Goal: Task Accomplishment & Management: Use online tool/utility

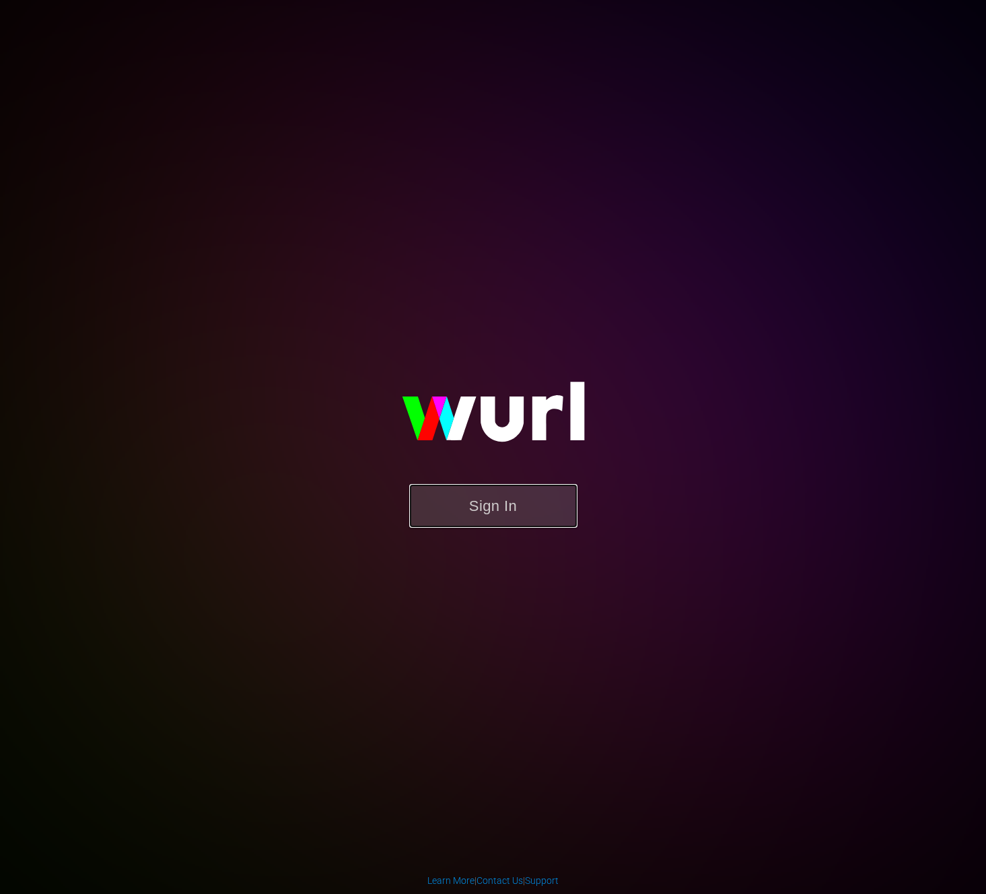
click at [538, 507] on button "Sign In" at bounding box center [493, 506] width 168 height 44
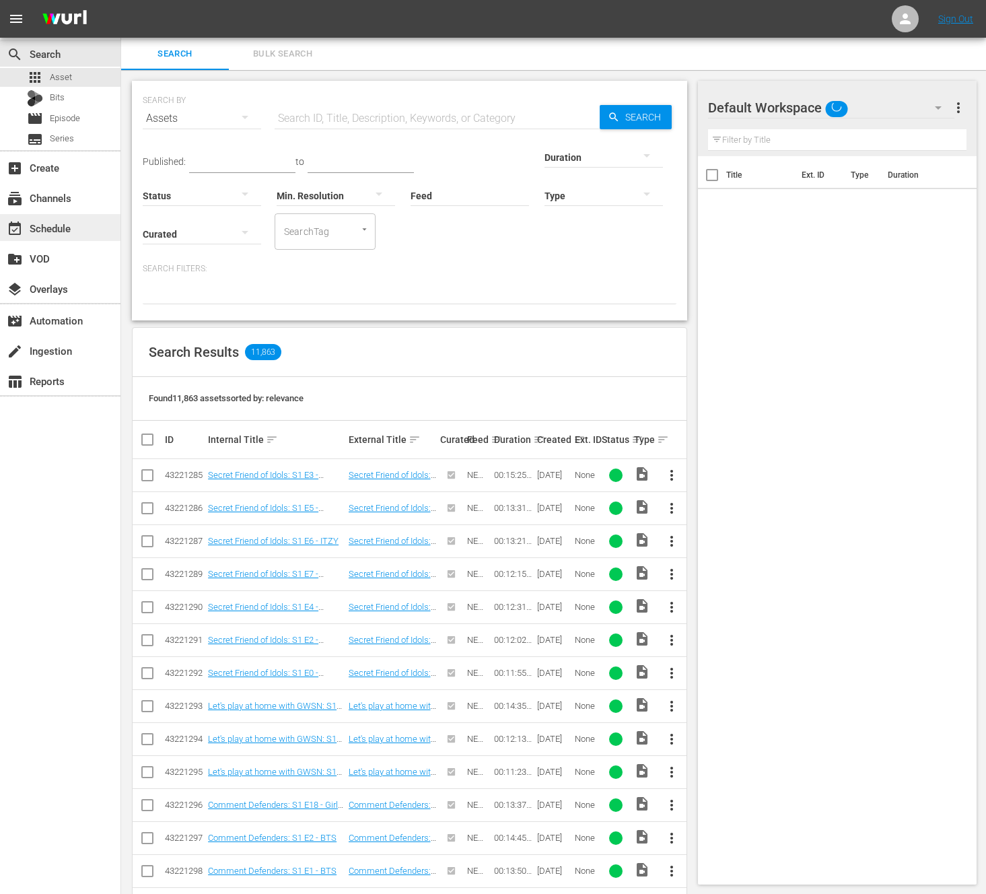
click at [116, 219] on div "event_available Schedule" at bounding box center [60, 227] width 120 height 27
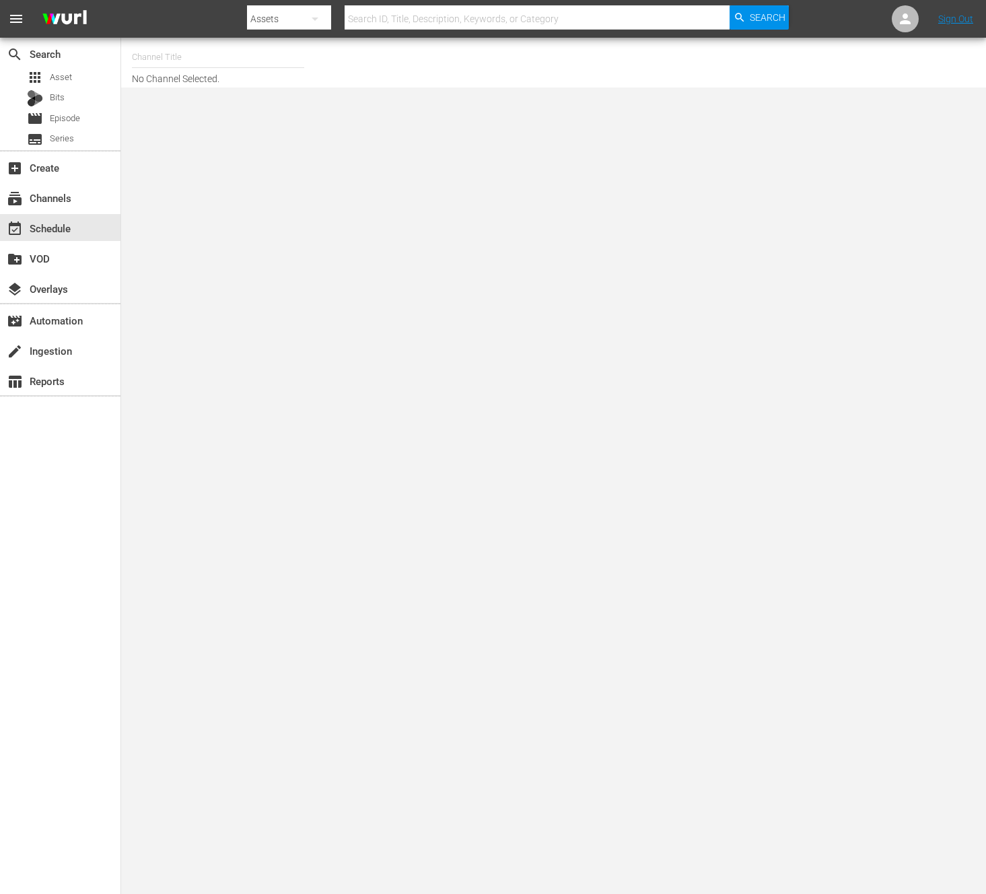
click at [167, 67] on hr at bounding box center [218, 67] width 172 height 1
click at [167, 54] on input "text" at bounding box center [218, 57] width 172 height 32
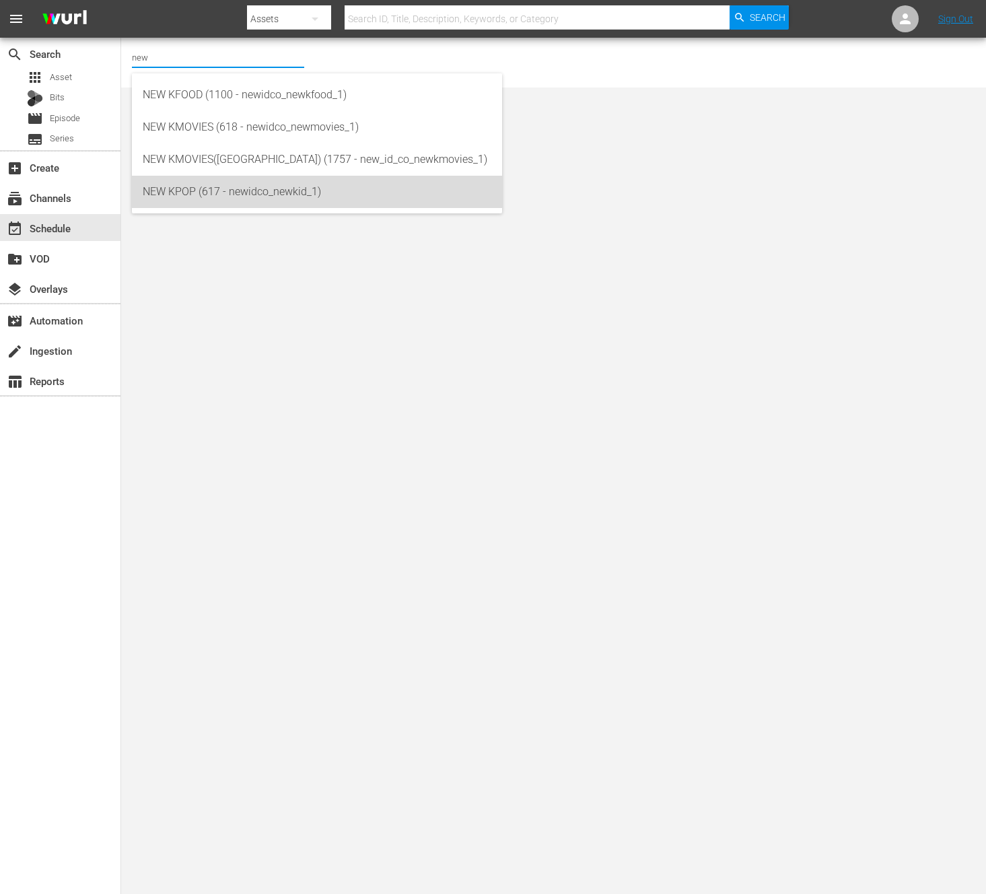
click at [303, 176] on div "NEW KPOP (617 - newidco_newkid_1)" at bounding box center [317, 192] width 349 height 32
type input "NEW KPOP (617 - newidco_newkid_1)"
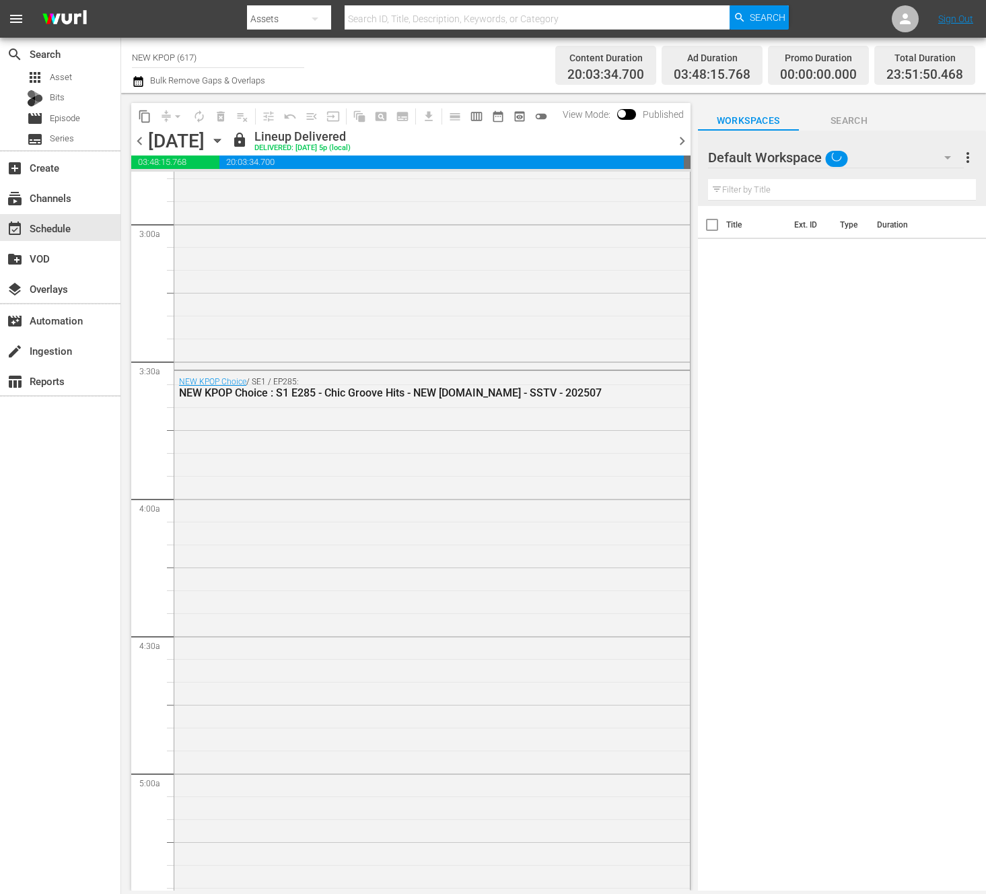
scroll to position [1116, 0]
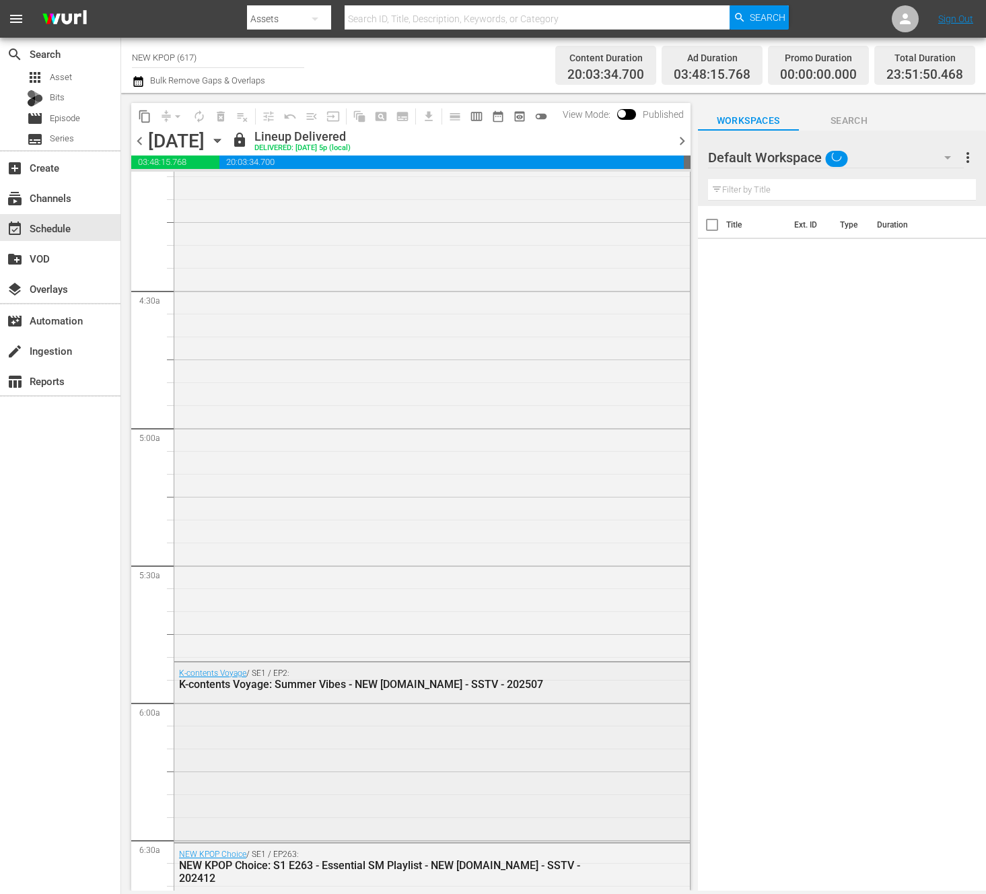
click at [389, 700] on div "K-contents Voyage / SE1 / EP2: K-contents Voyage: Summer Vibes - NEW [DOMAIN_NA…" at bounding box center [431, 750] width 515 height 177
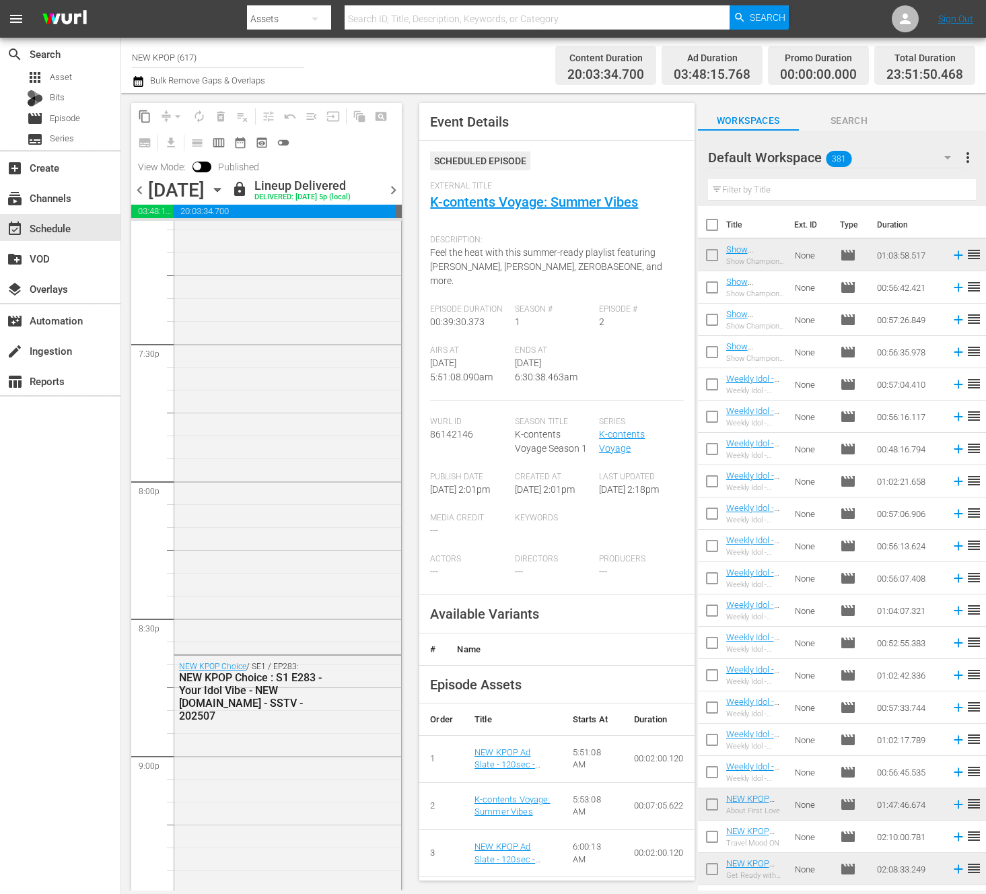
scroll to position [5921, 0]
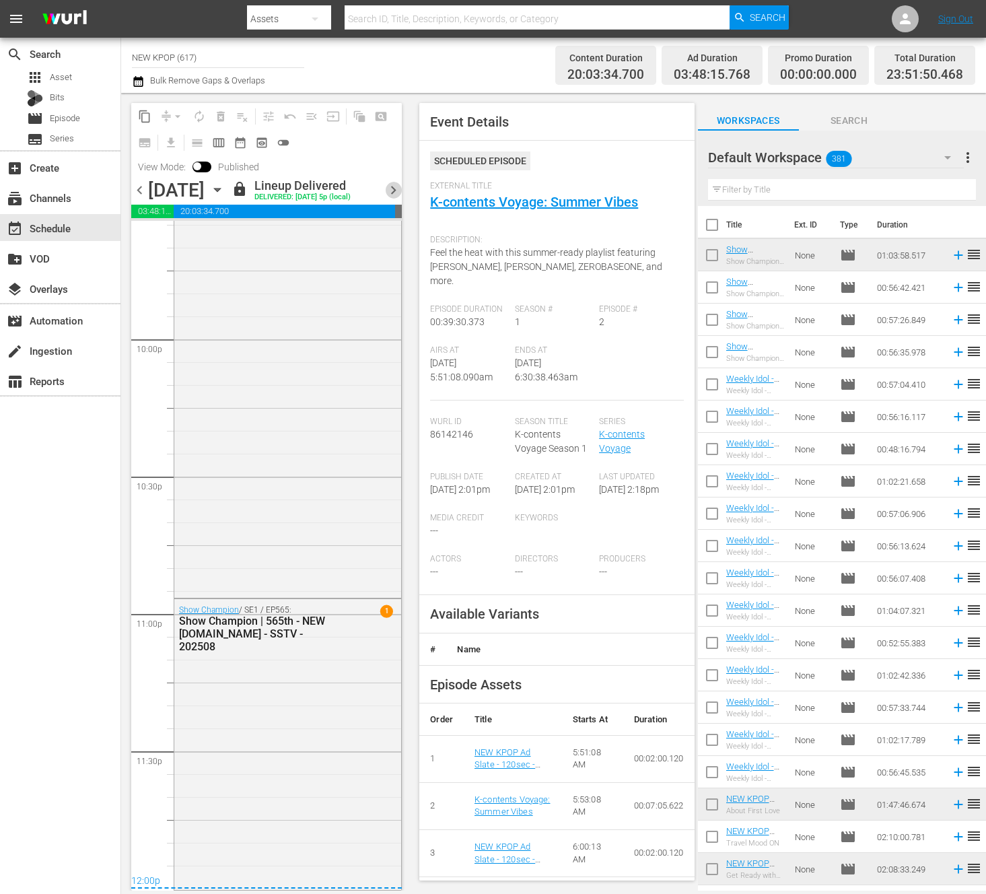
click at [398, 191] on span "chevron_right" at bounding box center [393, 190] width 17 height 17
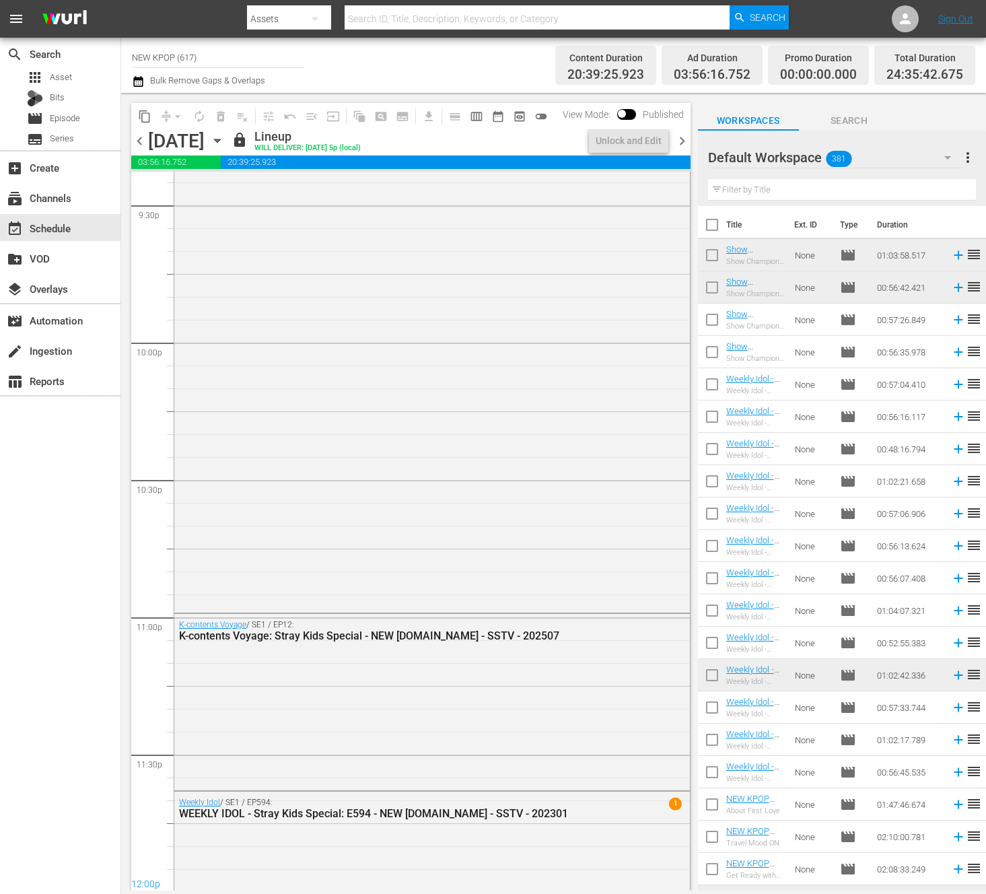
scroll to position [5921, 0]
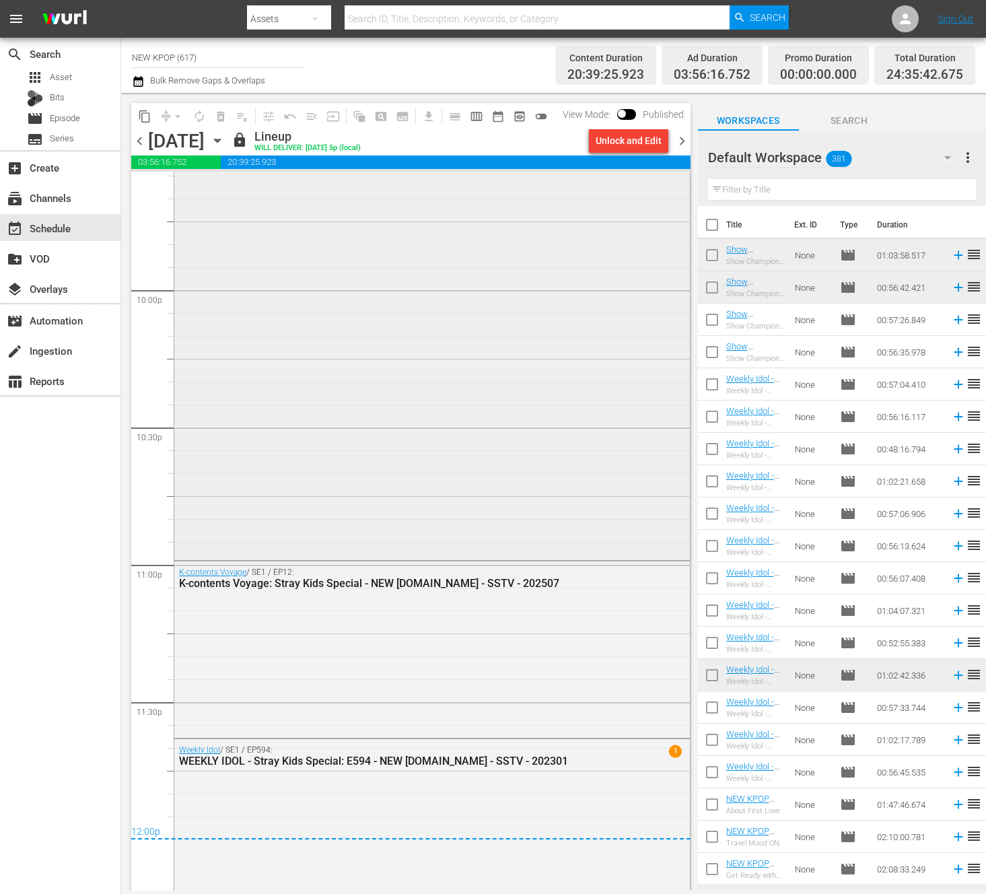
click at [334, 319] on div "Golden Disc Awards / SE1 / EP1: Golden Disc Awards: S1 E1 - BTS - NEW [DOMAIN_N…" at bounding box center [431, 293] width 515 height 528
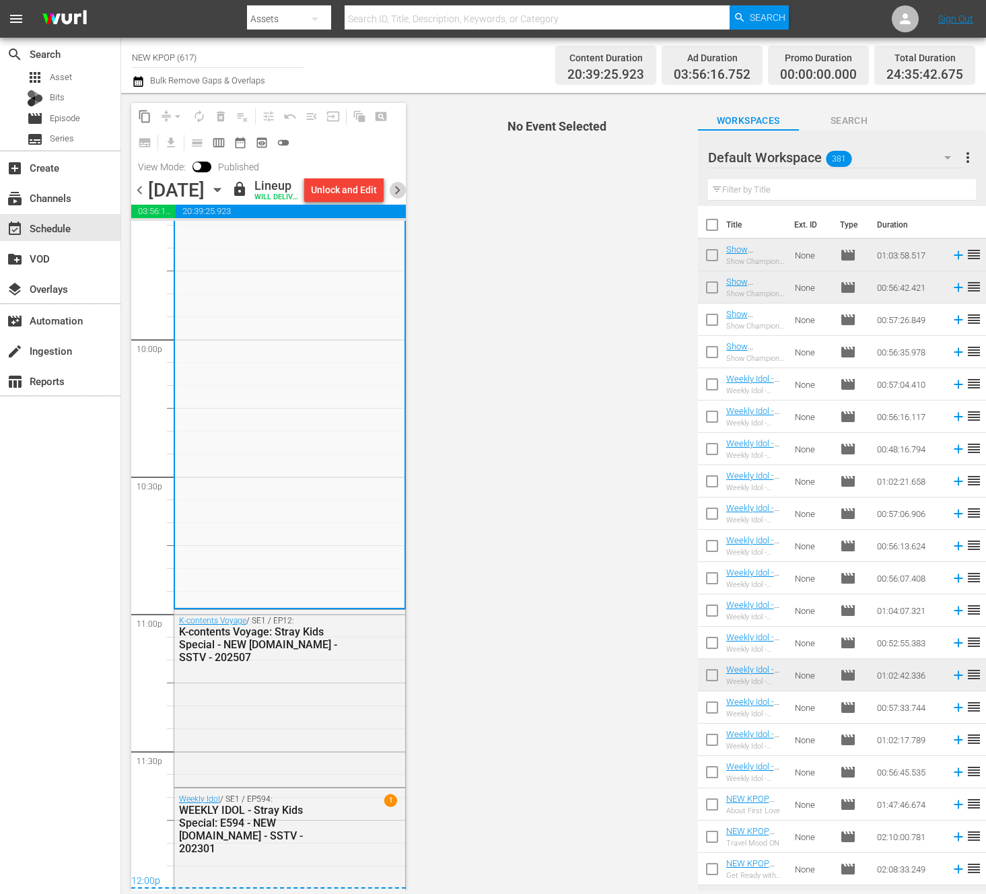
click at [392, 198] on span "chevron_right" at bounding box center [397, 190] width 17 height 17
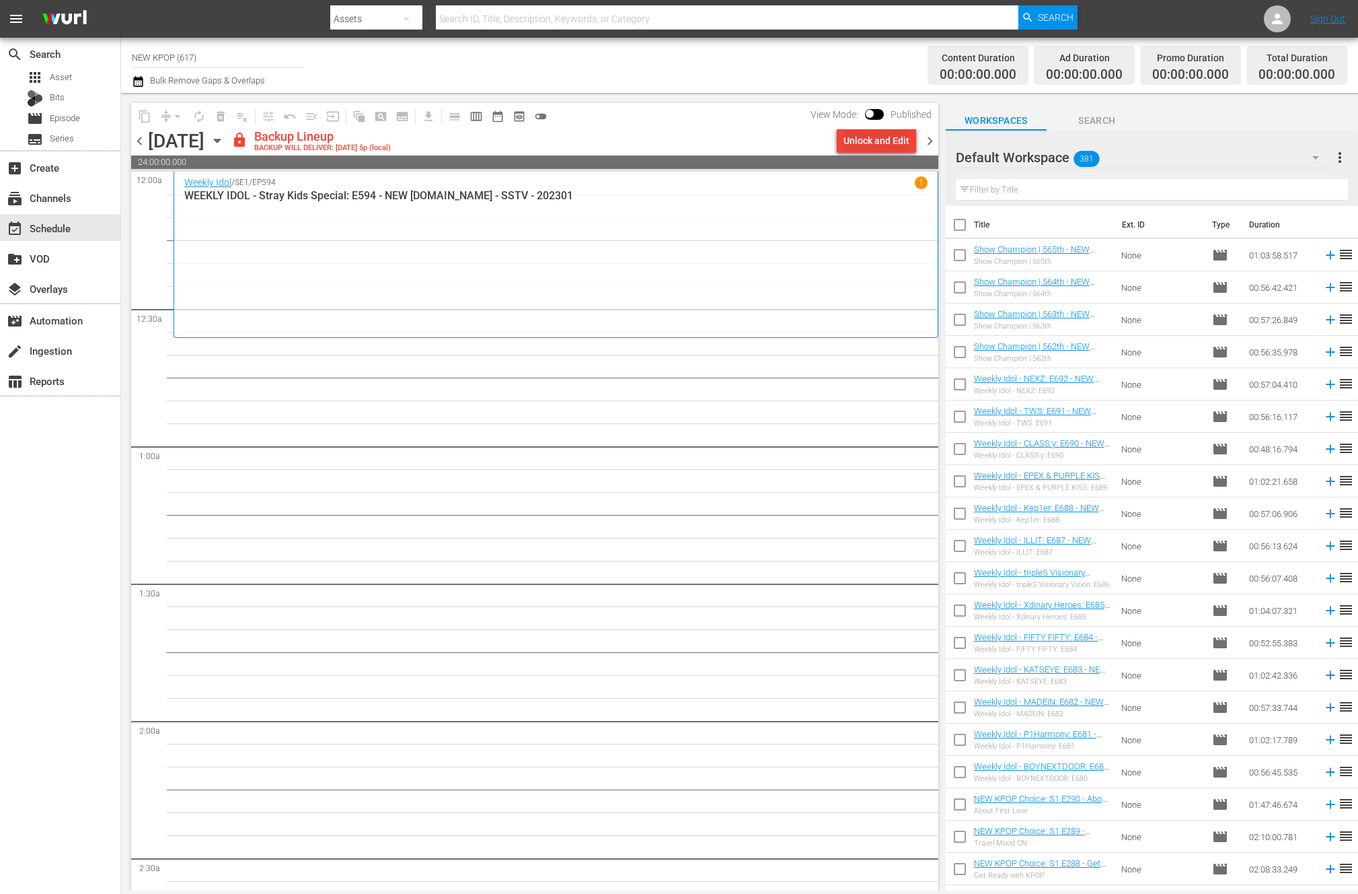
click at [861, 142] on div "Unlock and Edit" at bounding box center [877, 141] width 66 height 24
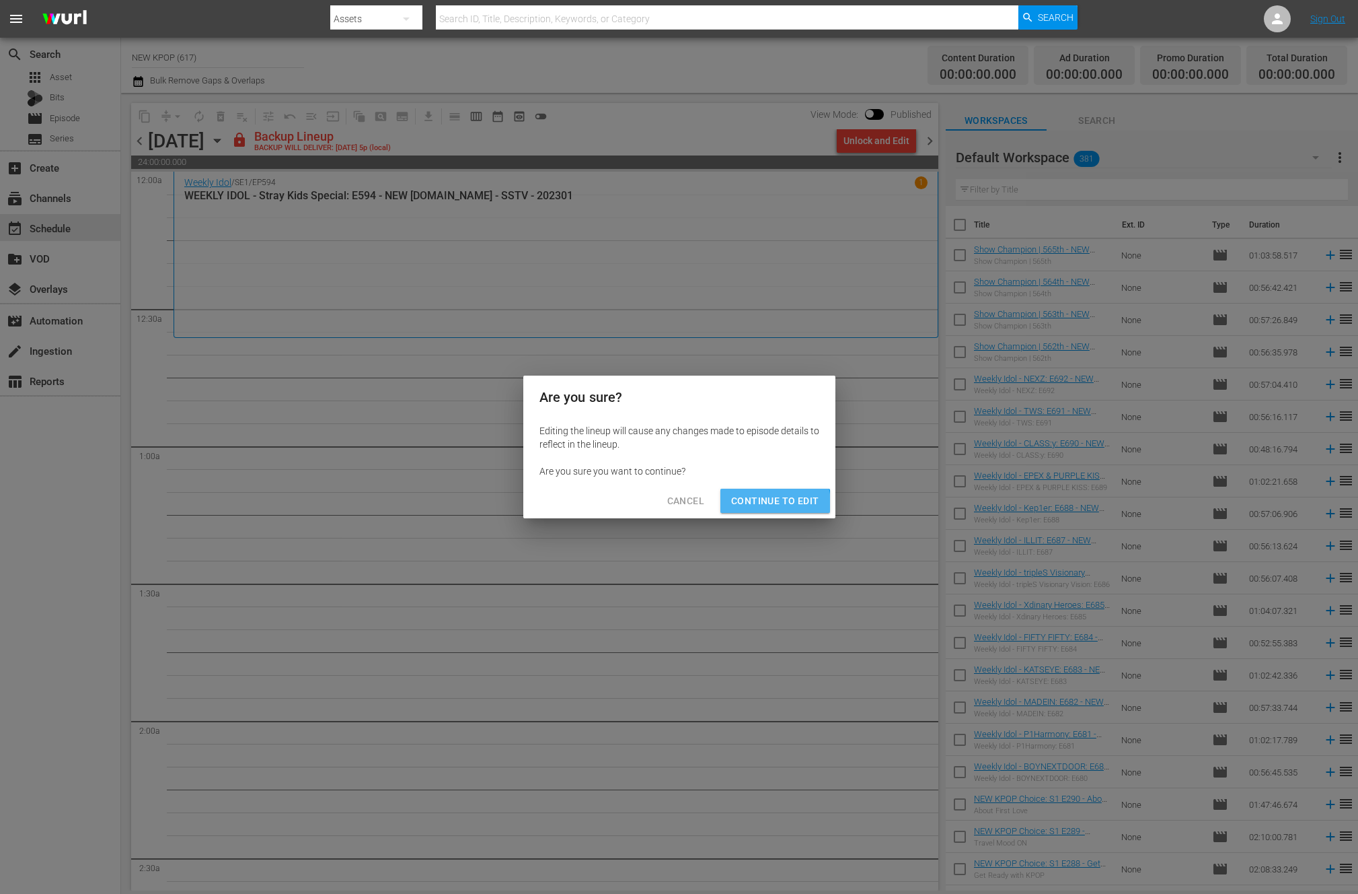
click at [743, 509] on button "Continue to Edit" at bounding box center [775, 500] width 109 height 25
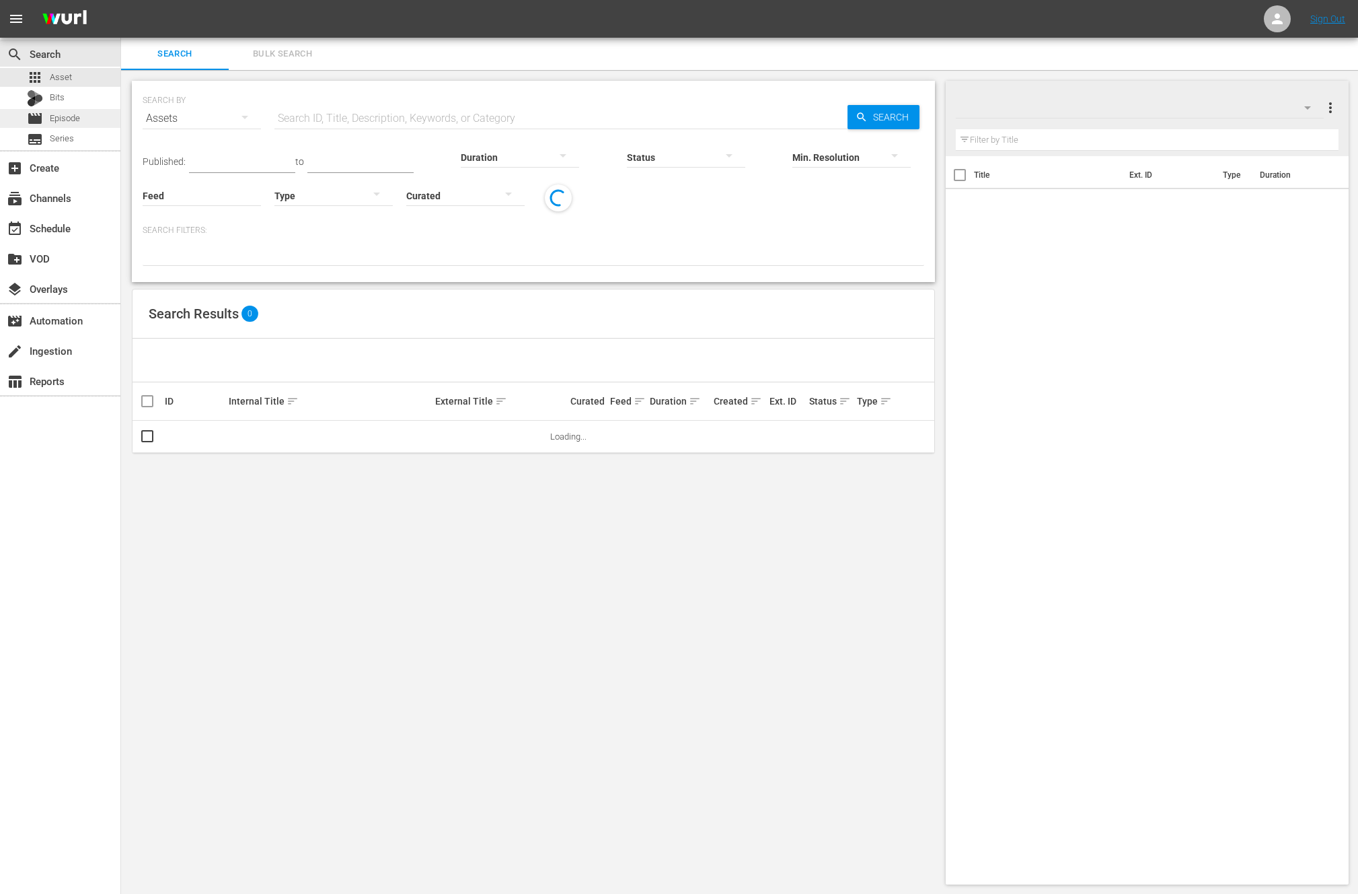
click at [77, 120] on span "Episode" at bounding box center [65, 118] width 30 height 13
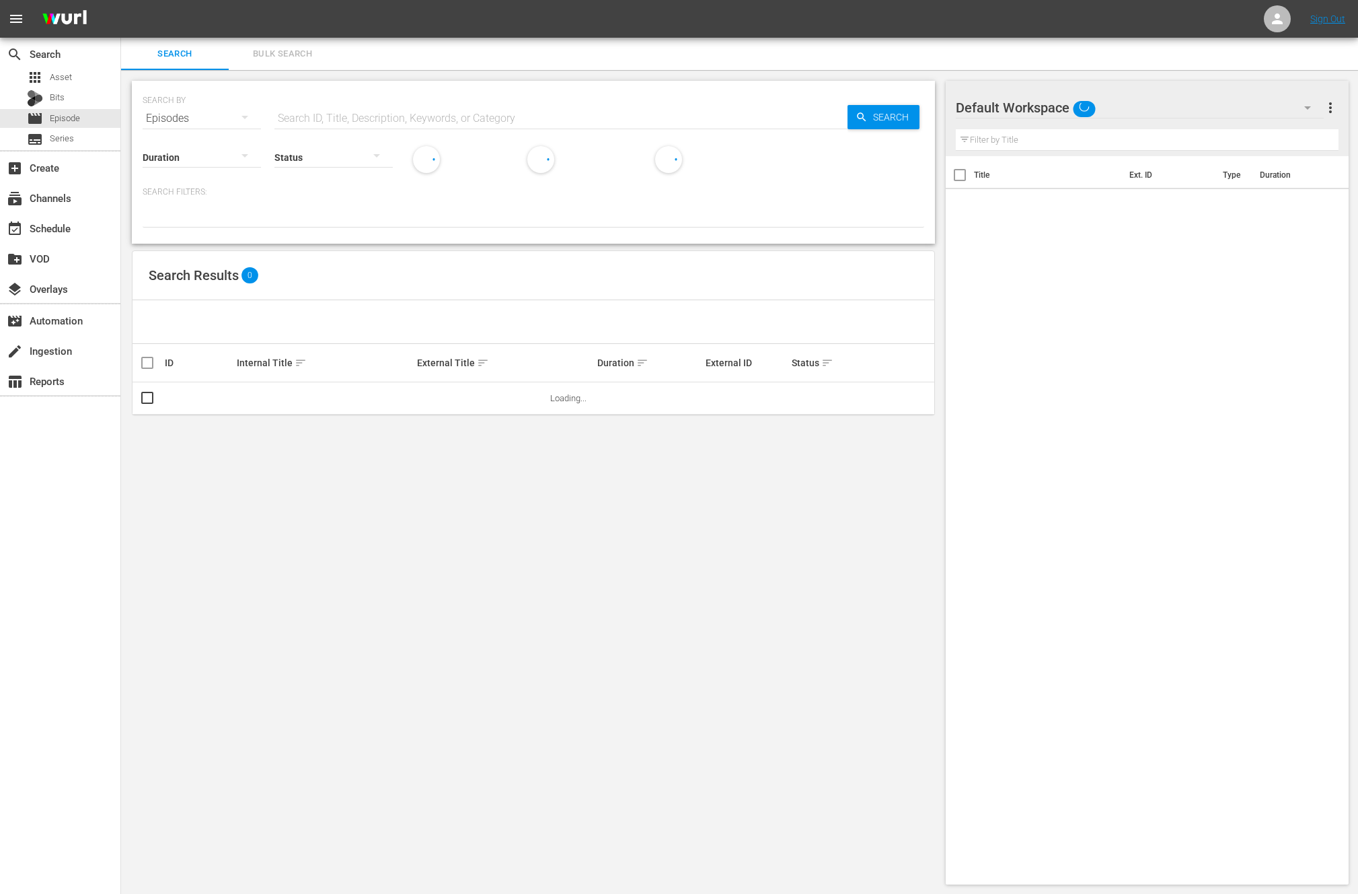
click at [384, 129] on div "Status" at bounding box center [334, 148] width 118 height 48
click at [390, 124] on div "Status" at bounding box center [334, 148] width 118 height 48
click at [404, 116] on input "text" at bounding box center [561, 118] width 573 height 32
type input "ㄴ"
type input "ㅜ"
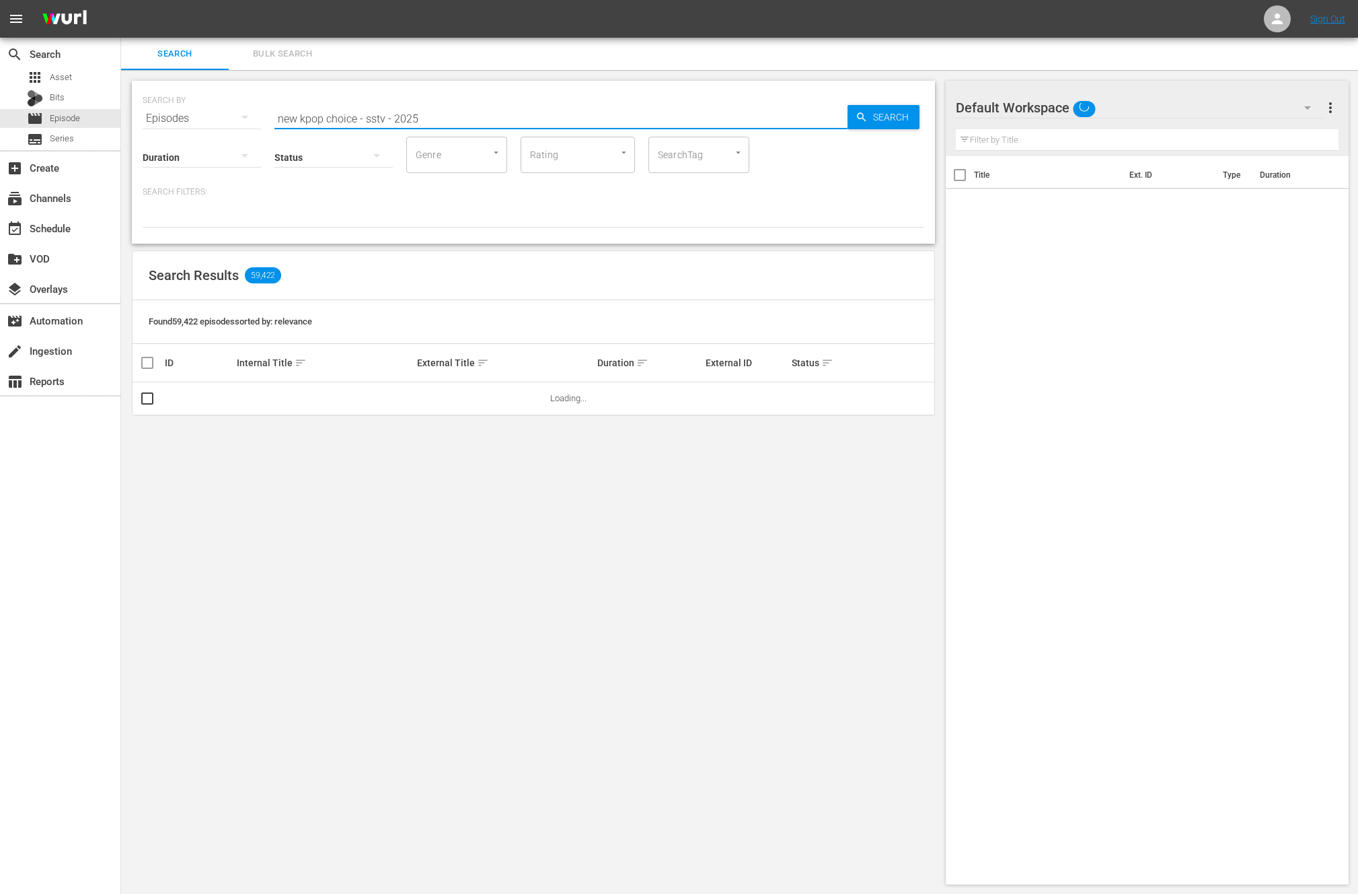
type input "new kpop choice - sstv - 2025"
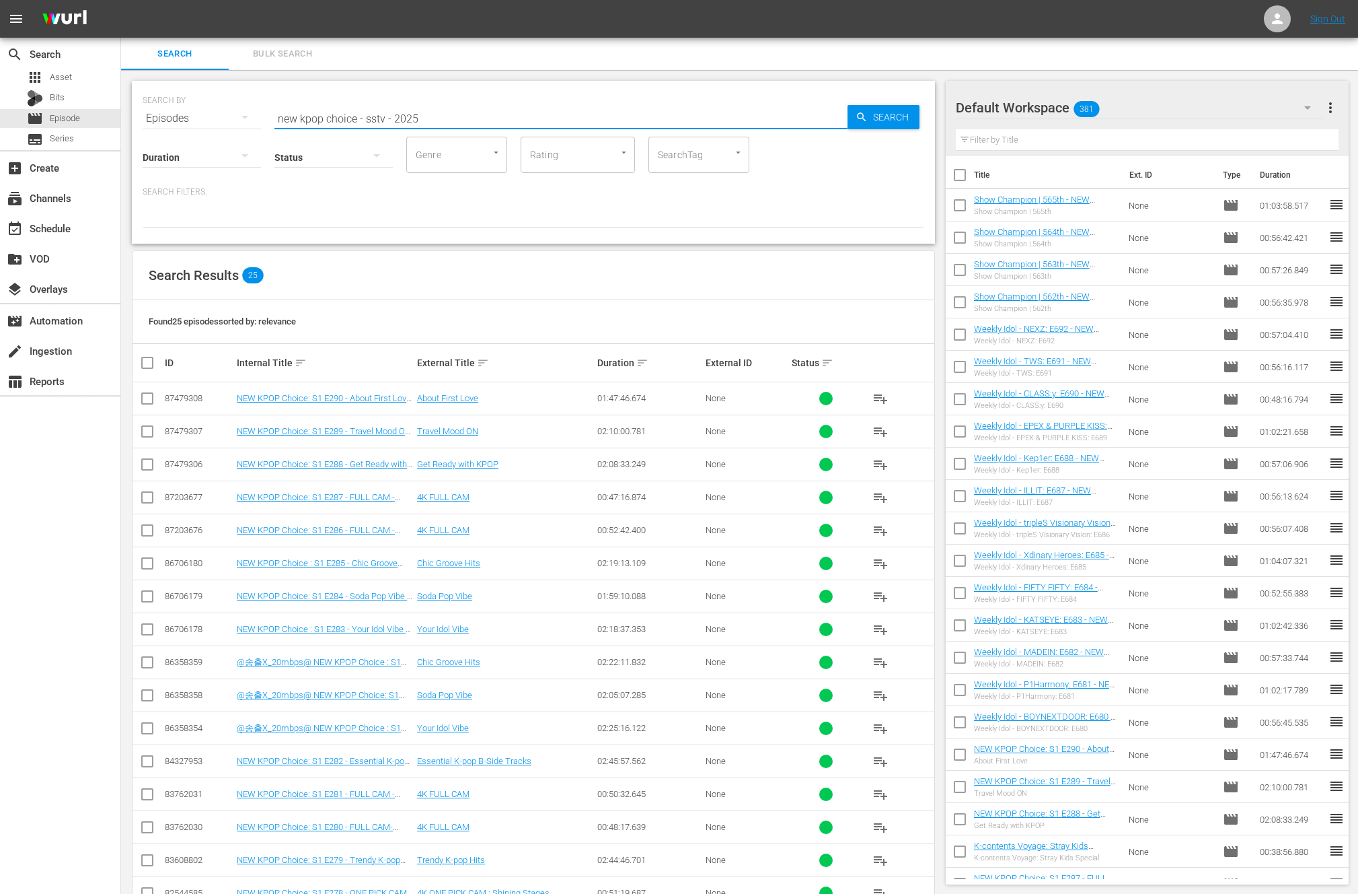
click at [148, 355] on input "checkbox" at bounding box center [152, 363] width 27 height 16
checkbox input "true"
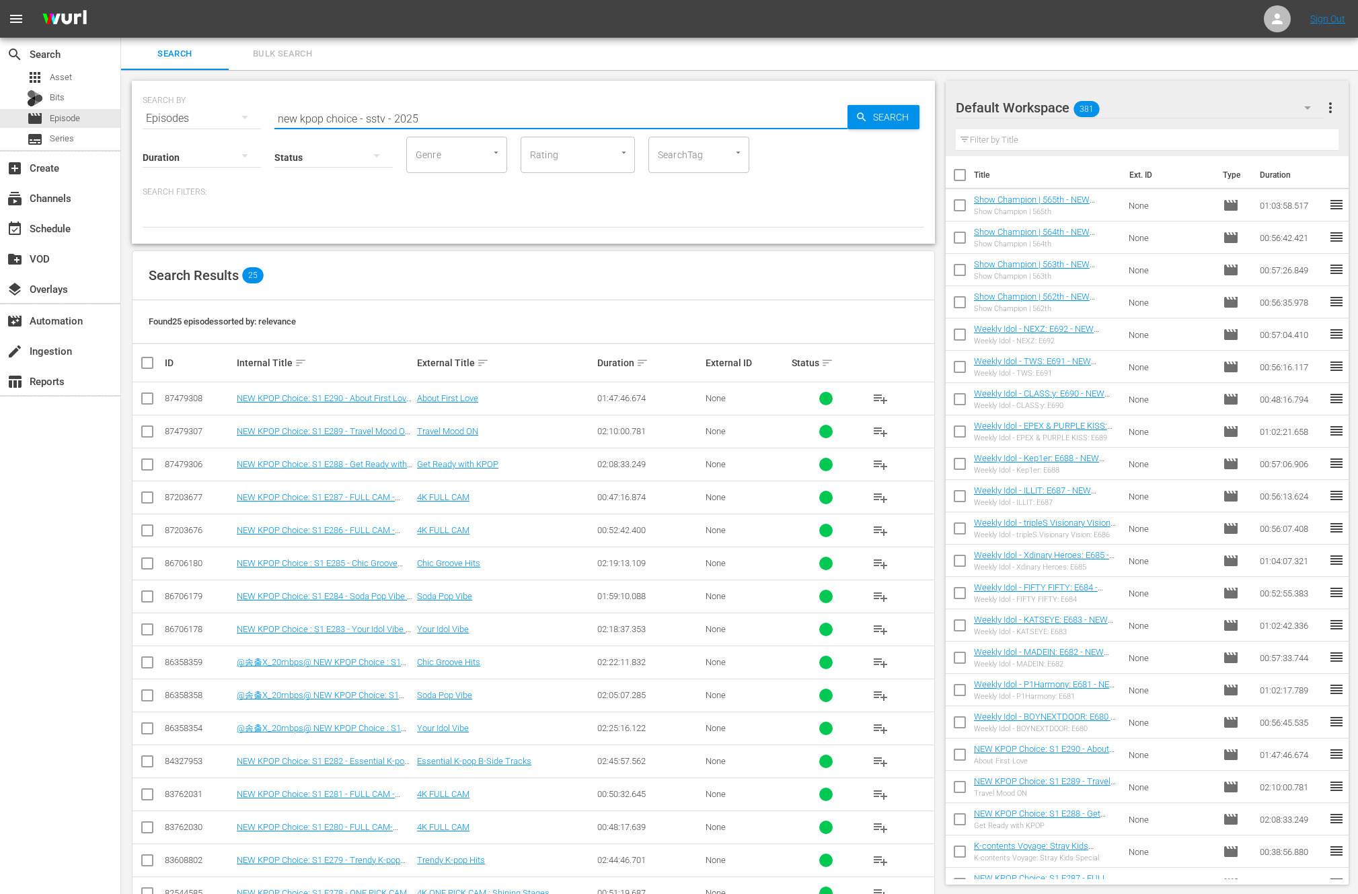
checkbox input "true"
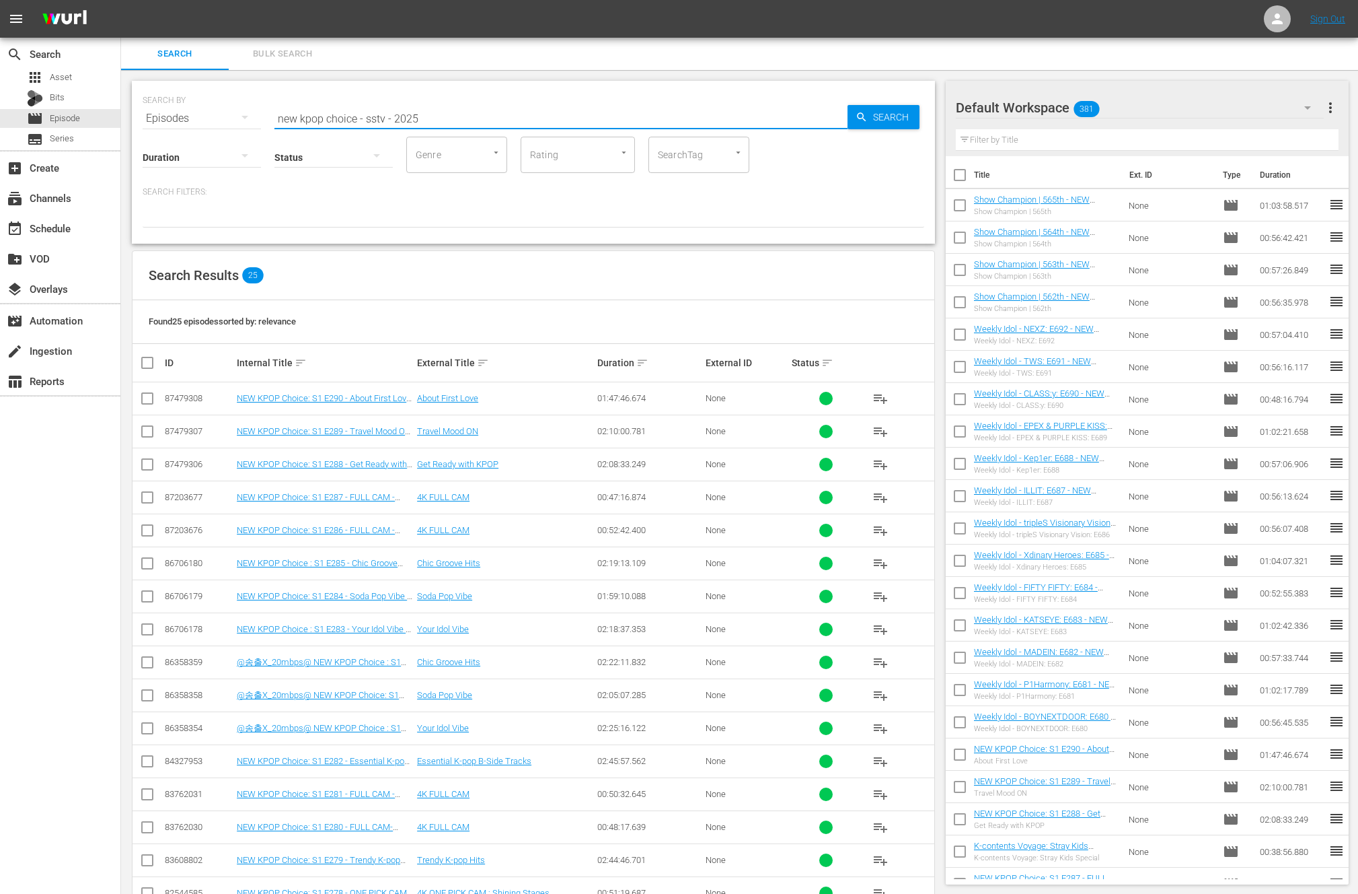
checkbox input "true"
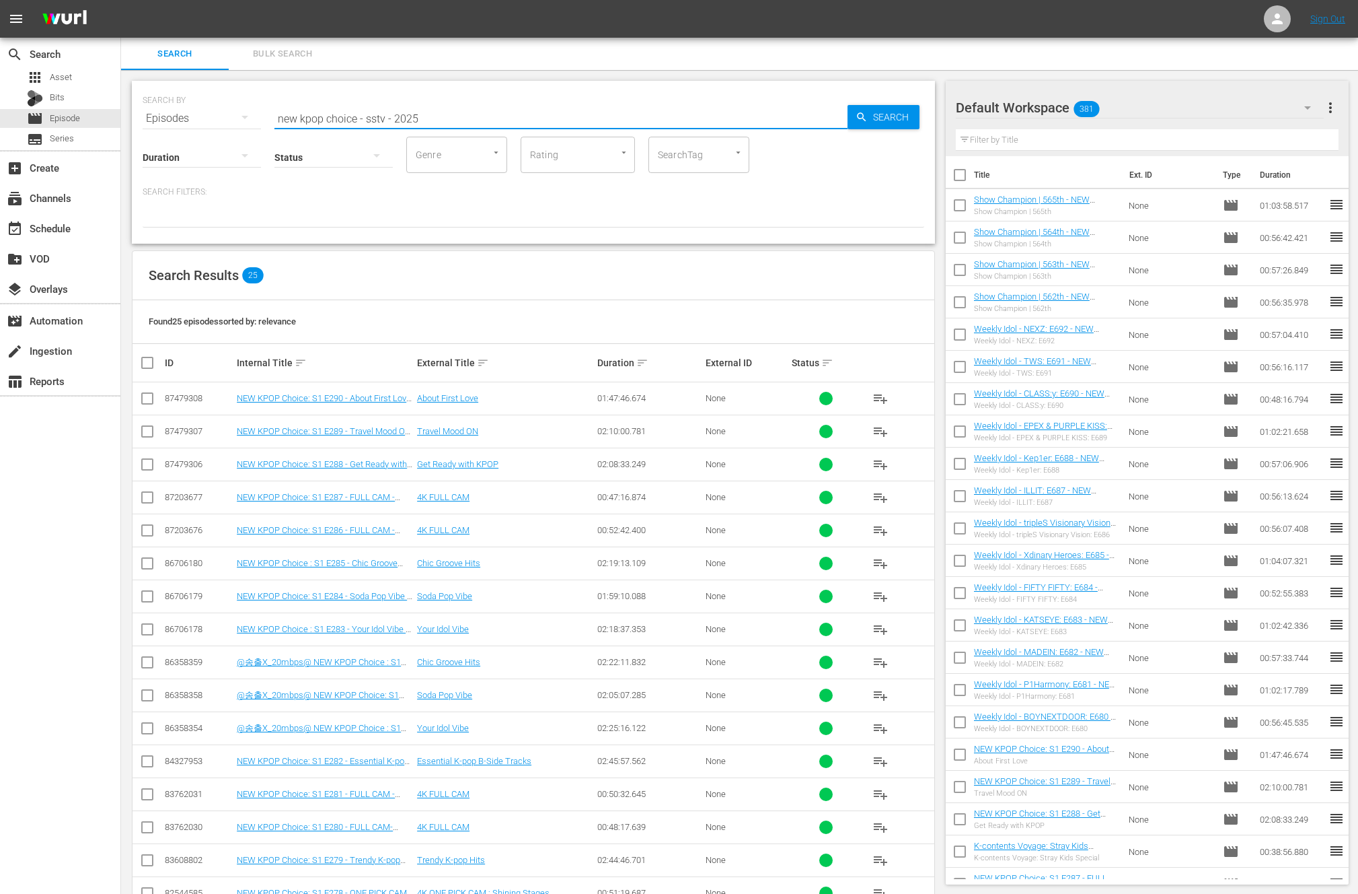
checkbox input "true"
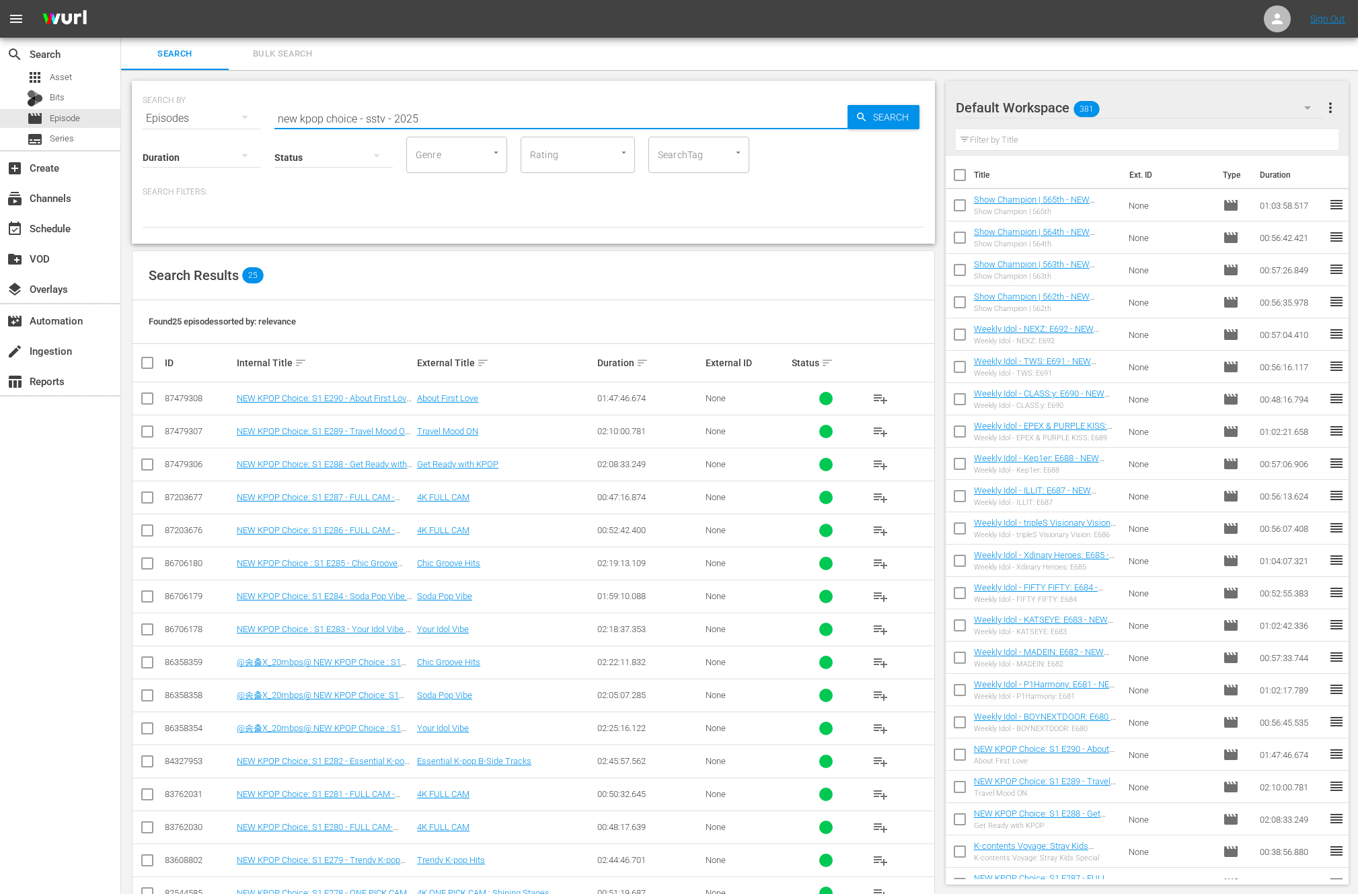
checkbox input "true"
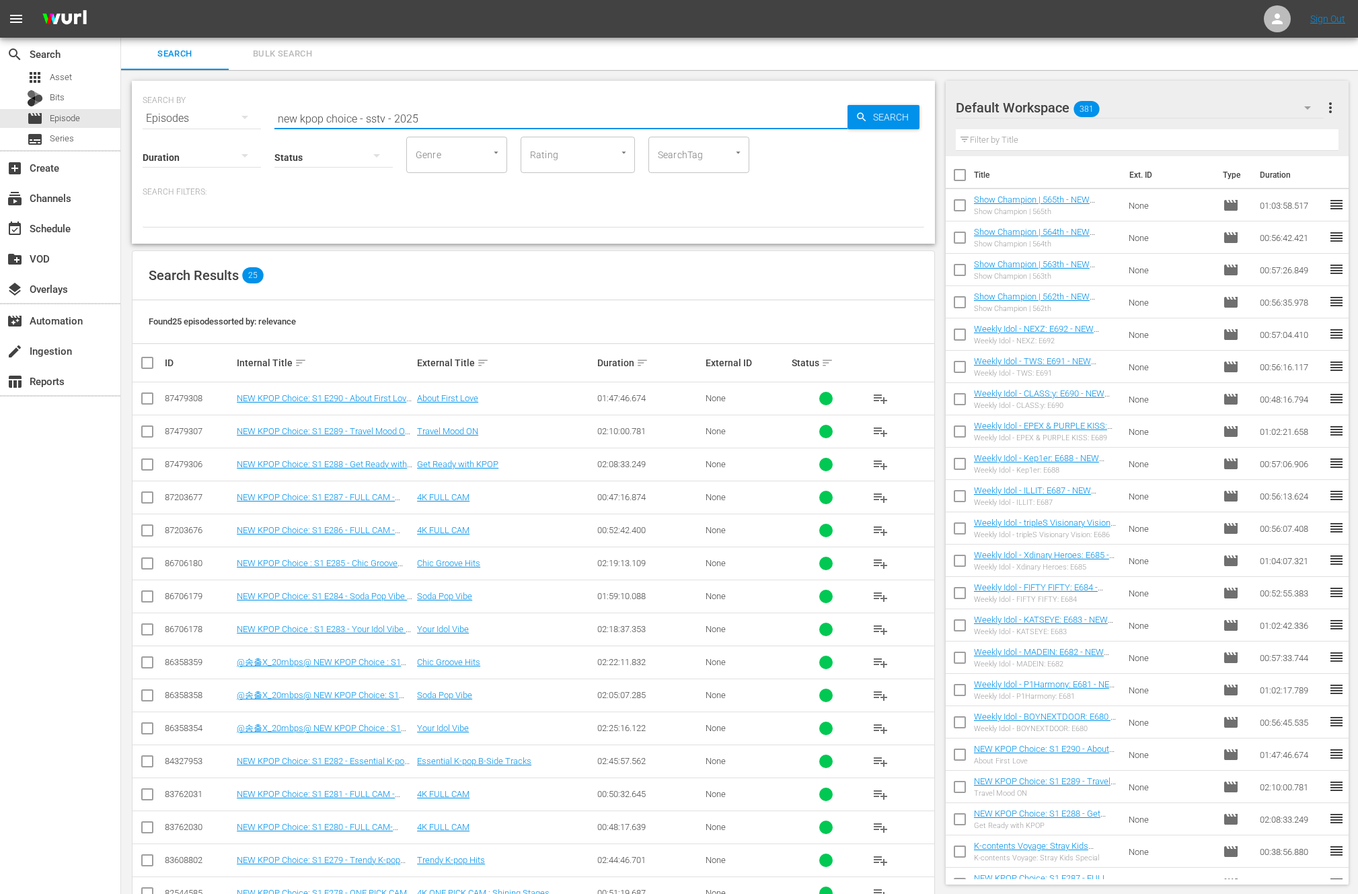
checkbox input "true"
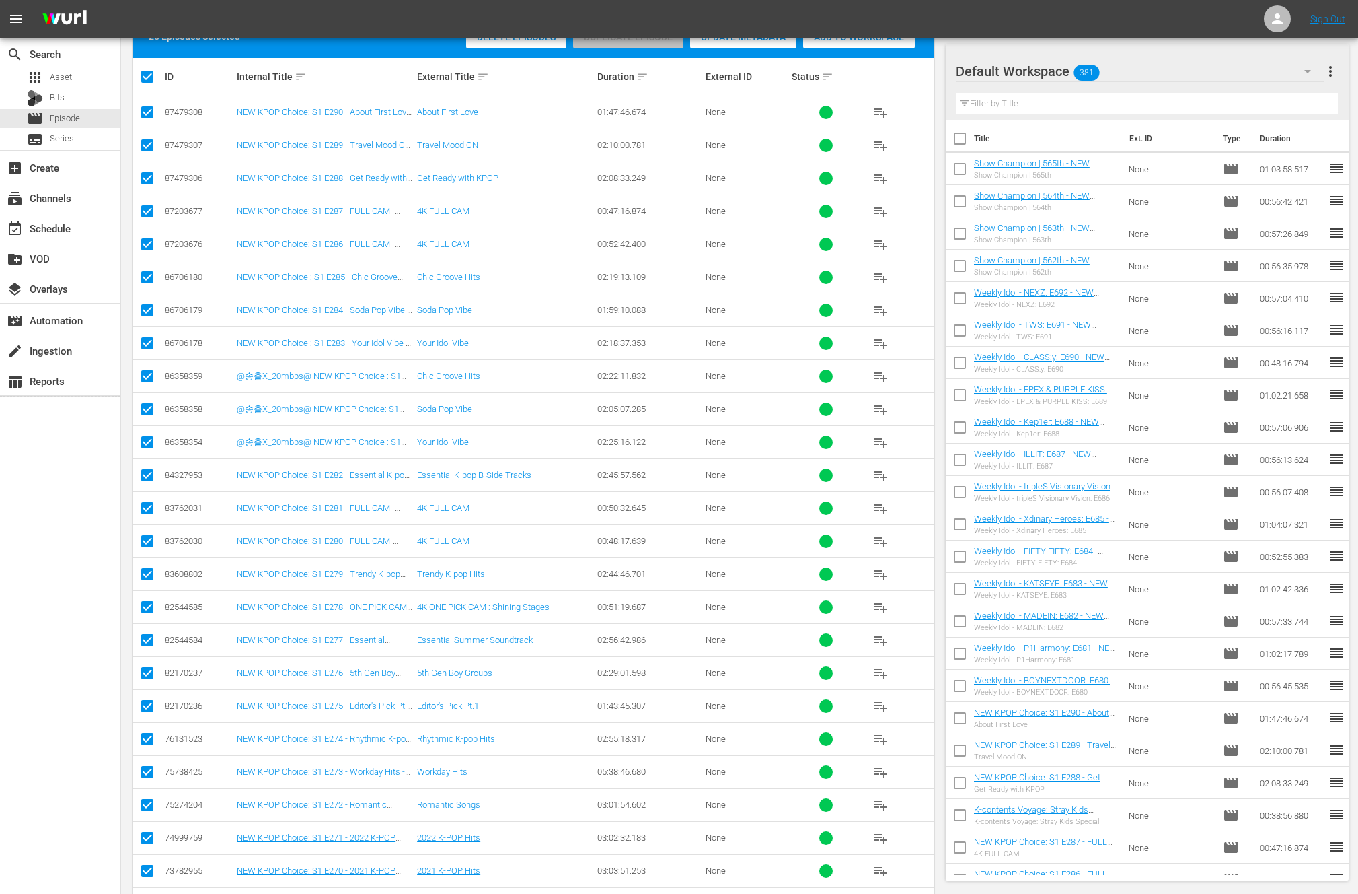
scroll to position [337, 0]
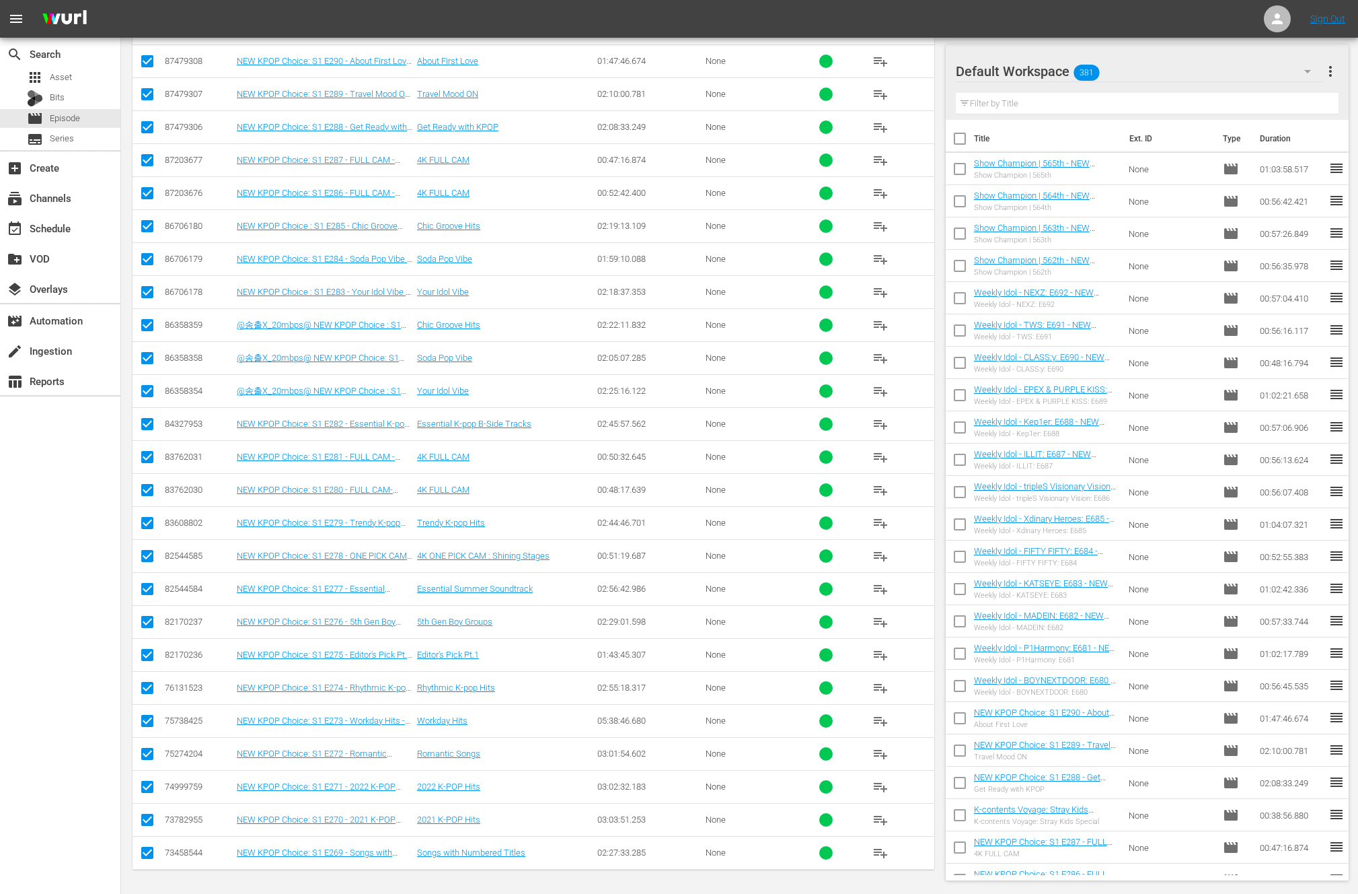
click at [150, 322] on input "checkbox" at bounding box center [147, 328] width 16 height 16
checkbox input "false"
click at [149, 358] on input "checkbox" at bounding box center [147, 361] width 16 height 16
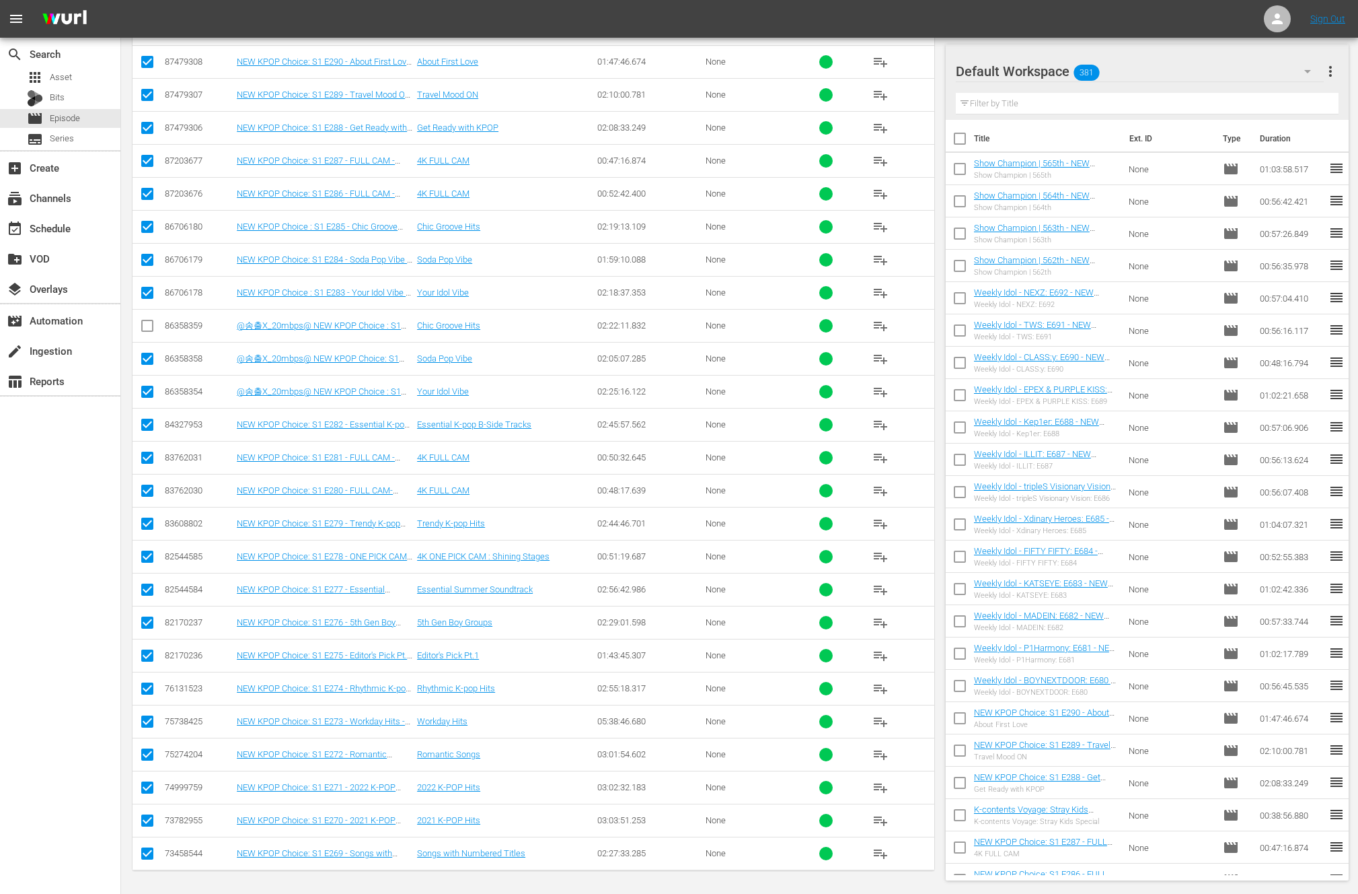
checkbox input "false"
click at [149, 410] on td at bounding box center [148, 424] width 30 height 33
click at [147, 396] on input "checkbox" at bounding box center [147, 394] width 16 height 16
checkbox input "false"
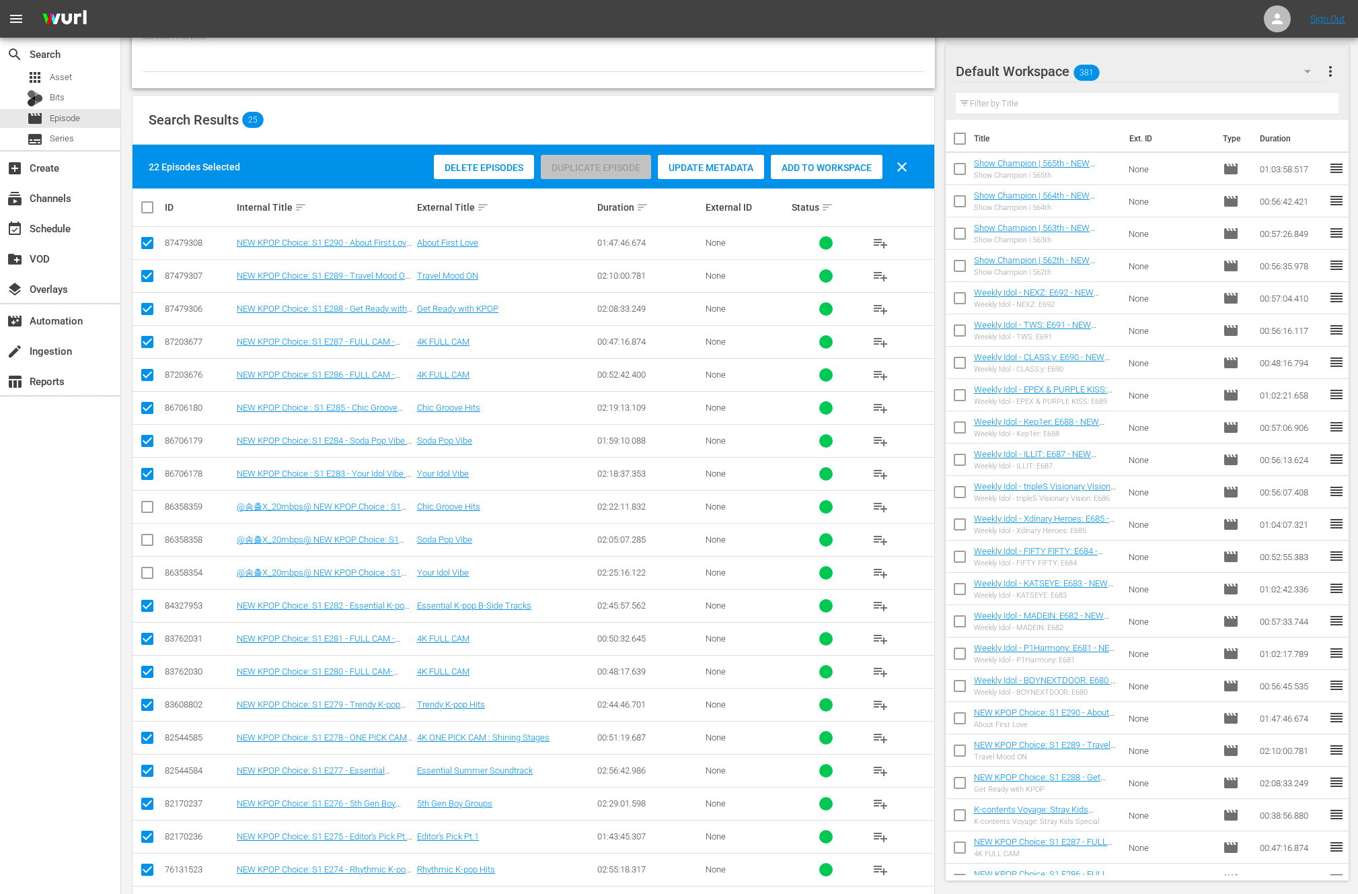
scroll to position [0, 0]
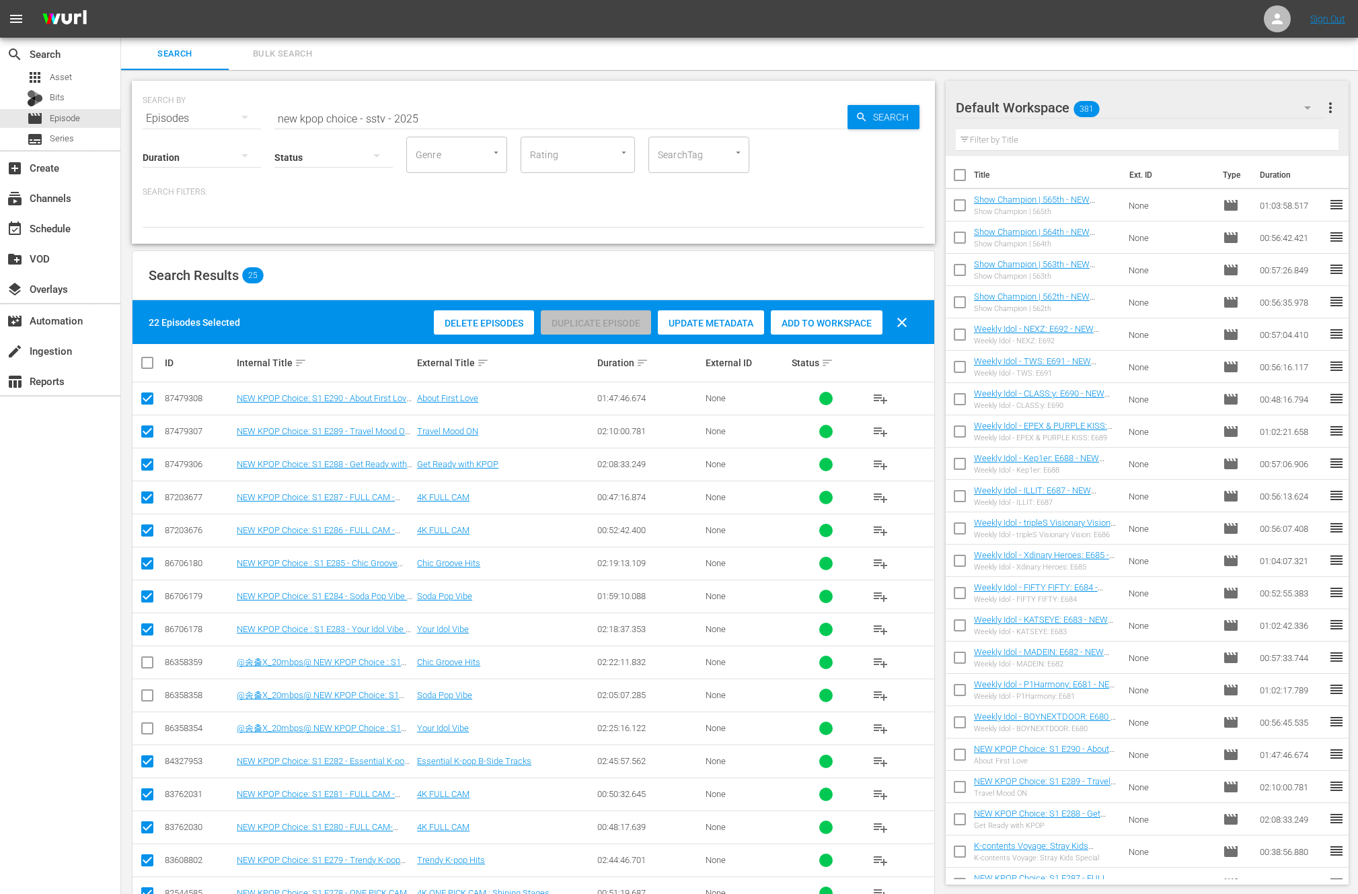
click at [679, 318] on span "Update Metadata" at bounding box center [711, 323] width 106 height 11
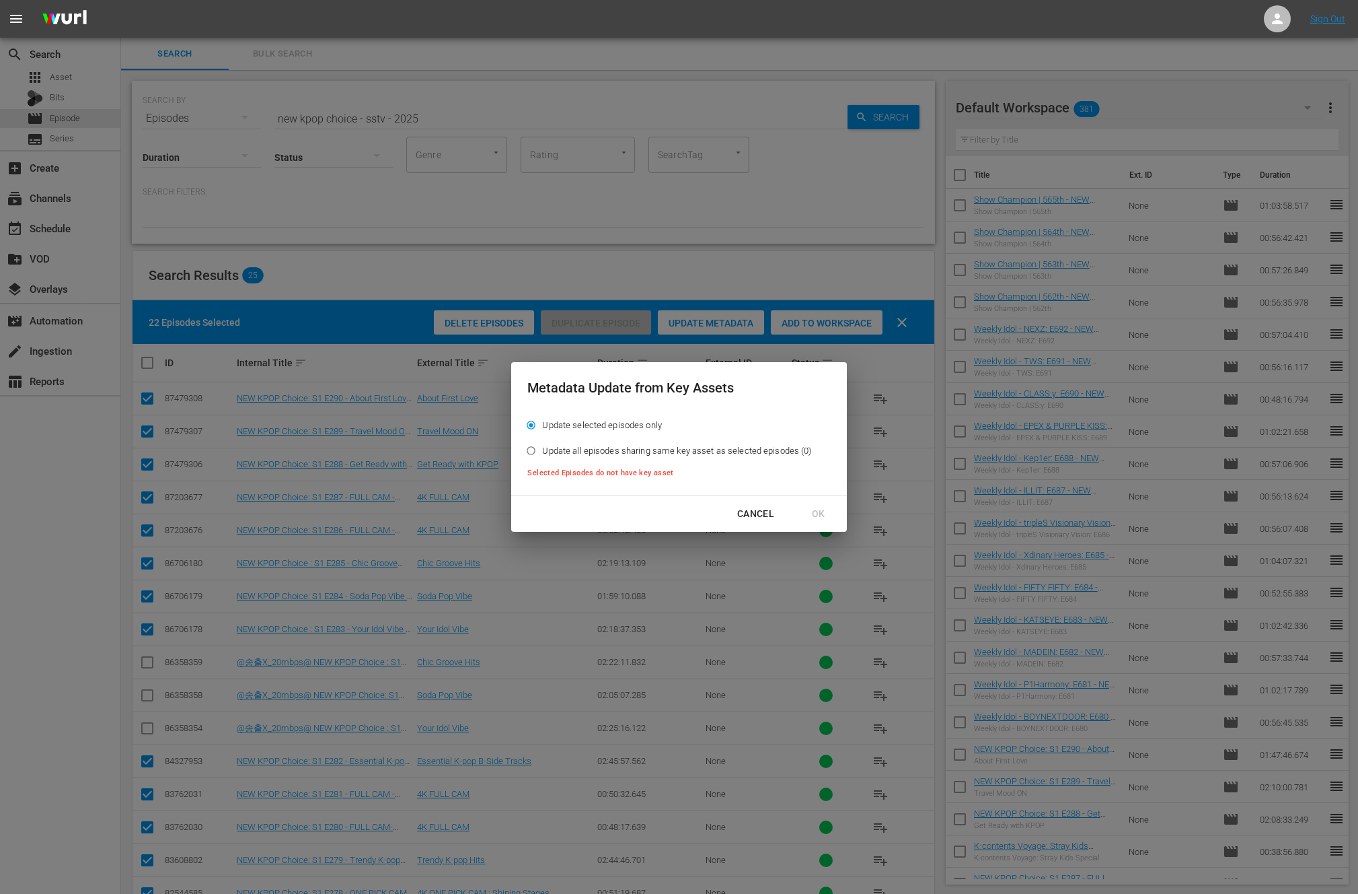
click at [755, 514] on div "Cancel" at bounding box center [756, 513] width 59 height 17
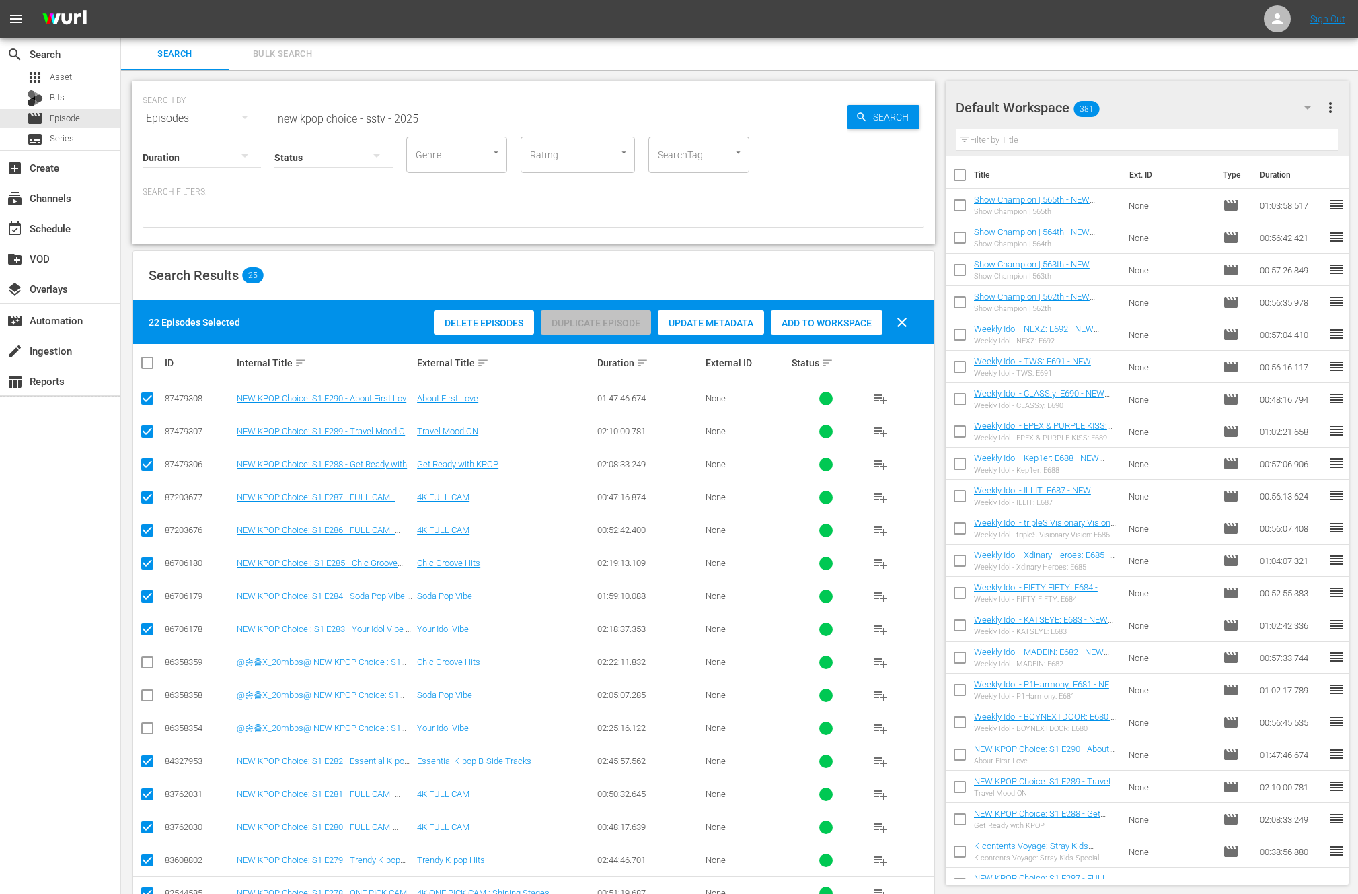
click at [810, 324] on span "Add to Workspace" at bounding box center [827, 323] width 112 height 11
click at [806, 247] on div "SEARCH BY Search By Episodes Search ID, Title, Description, Keywords, or Catego…" at bounding box center [533, 650] width 825 height 1161
click at [518, 110] on input "new kpop choice - sstv - 2025" at bounding box center [561, 118] width 573 height 32
click at [463, 118] on input "new kpop choice - sstv - 2025" at bounding box center [561, 118] width 573 height 32
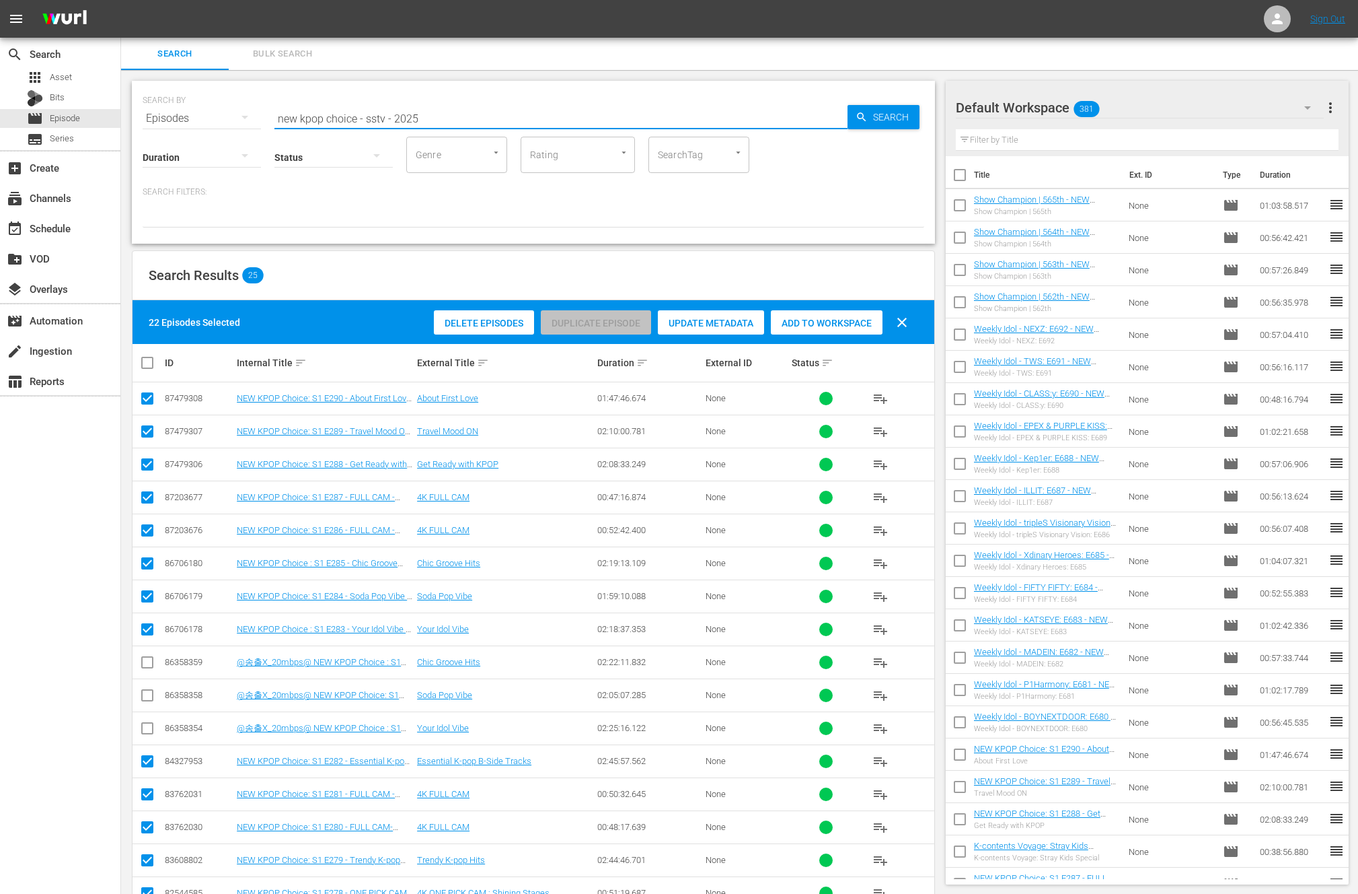
click at [463, 118] on input "new kpop choice - sstv - 2025" at bounding box center [561, 118] width 573 height 32
click at [563, 67] on div "Search Bulk Search" at bounding box center [739, 54] width 1237 height 32
